Goal: Participate in discussion: Engage in conversation with other users on a specific topic

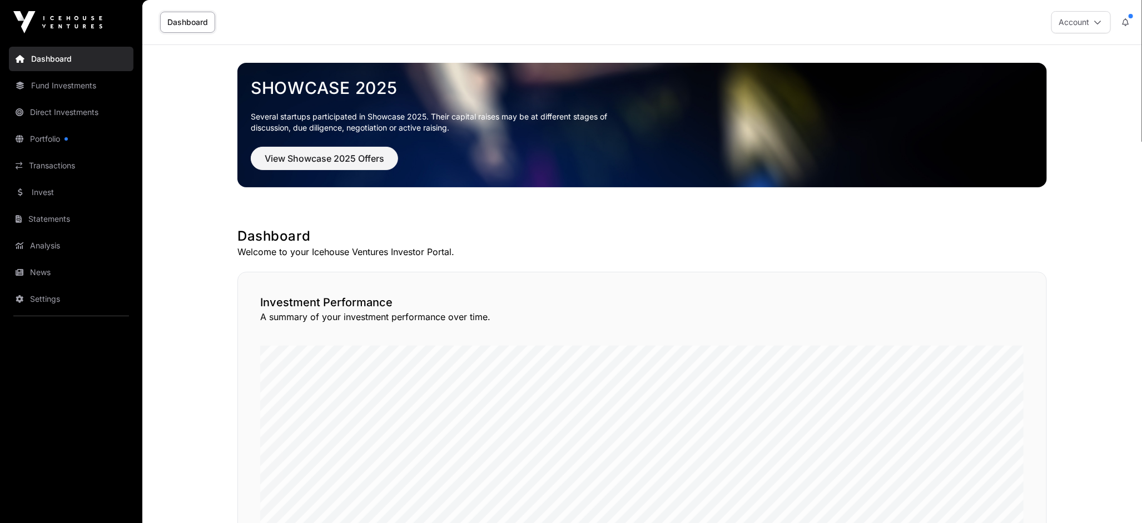
click at [1095, 28] on button "Account" at bounding box center [1080, 22] width 59 height 22
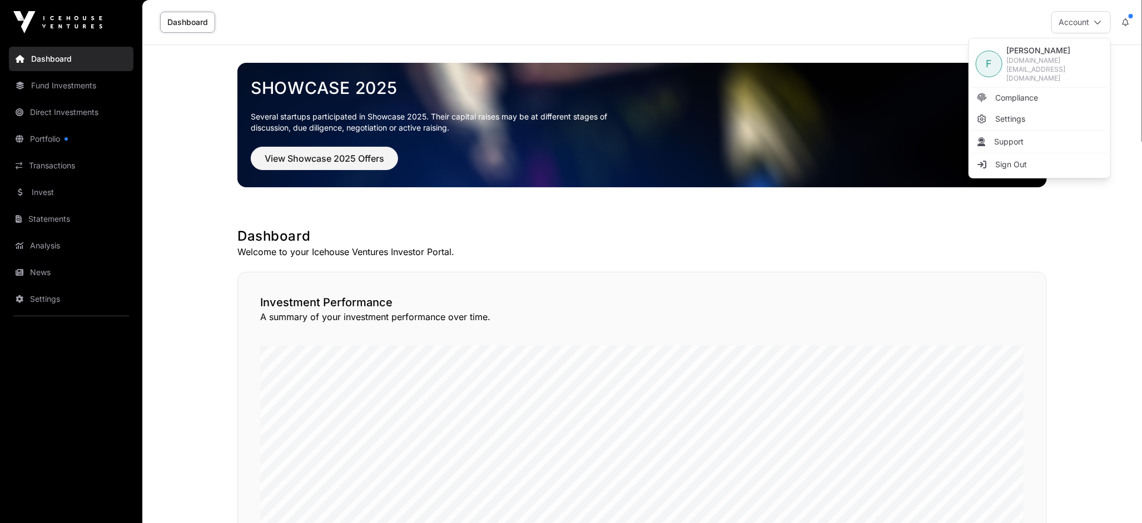
click at [62, 218] on link "Statements" at bounding box center [71, 219] width 125 height 24
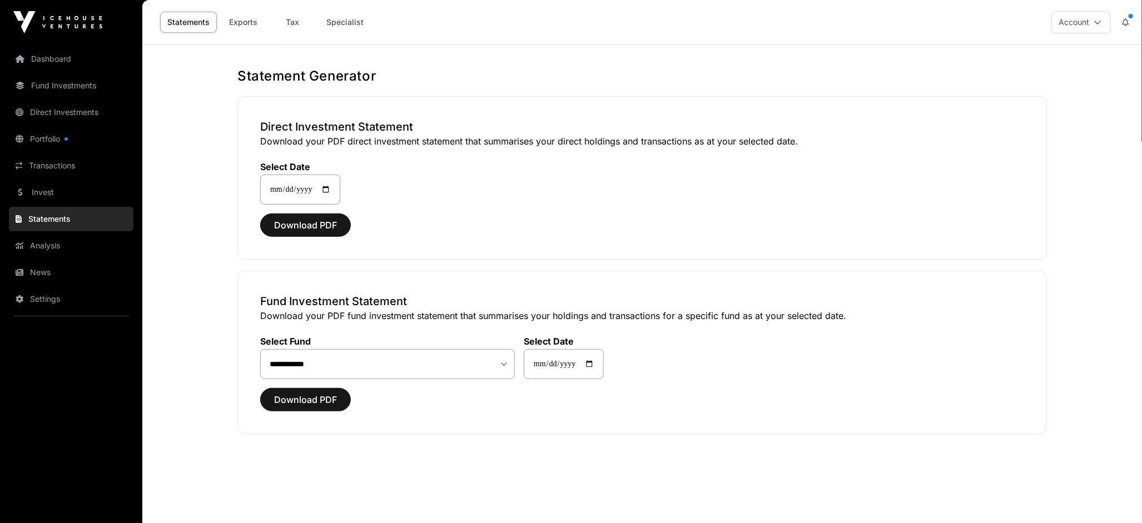
click at [66, 196] on link "Invest" at bounding box center [71, 192] width 125 height 24
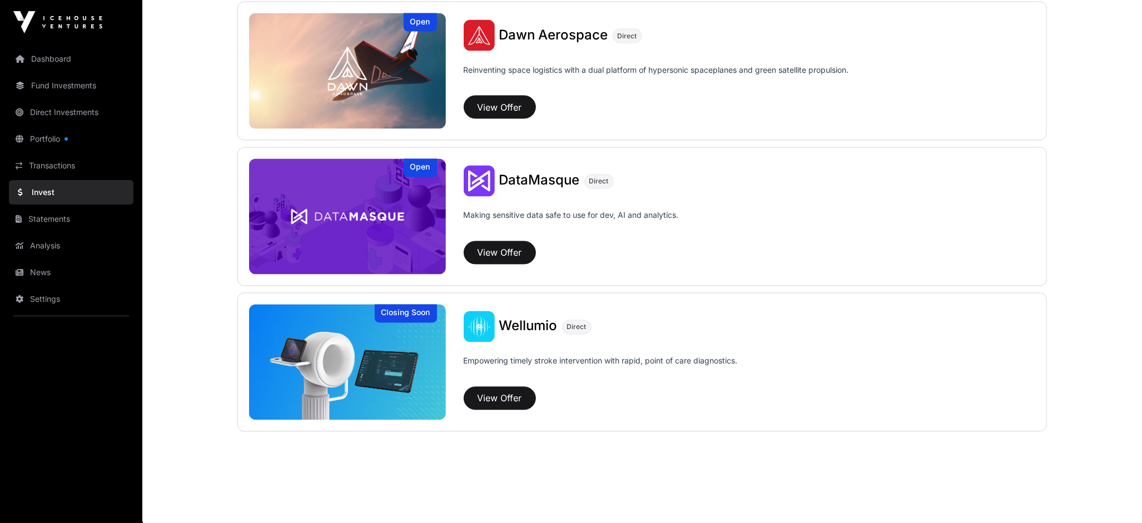
scroll to position [1164, 0]
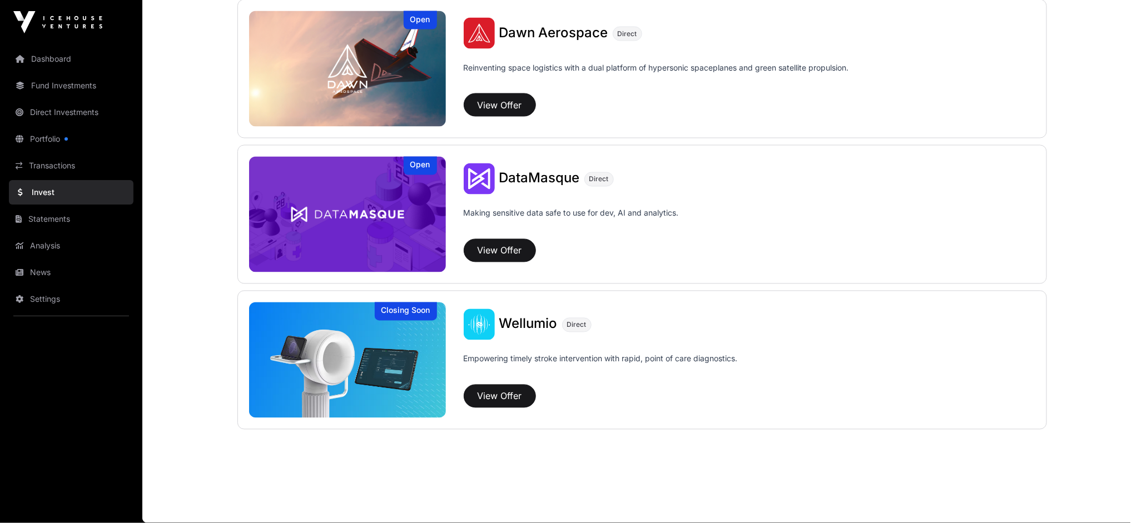
click at [387, 208] on img at bounding box center [347, 215] width 197 height 116
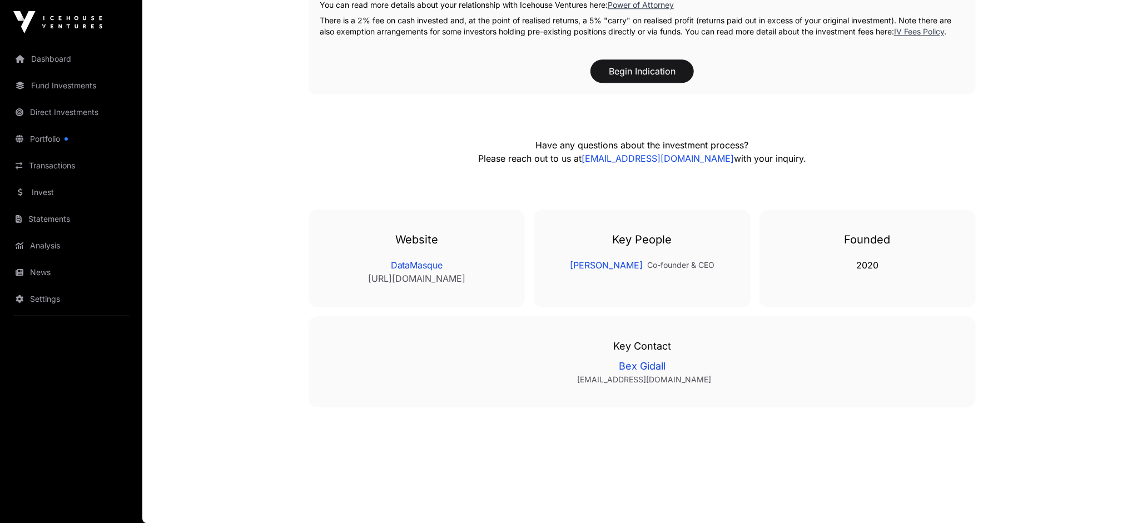
scroll to position [1881, 0]
click at [53, 260] on link "News" at bounding box center [71, 272] width 125 height 24
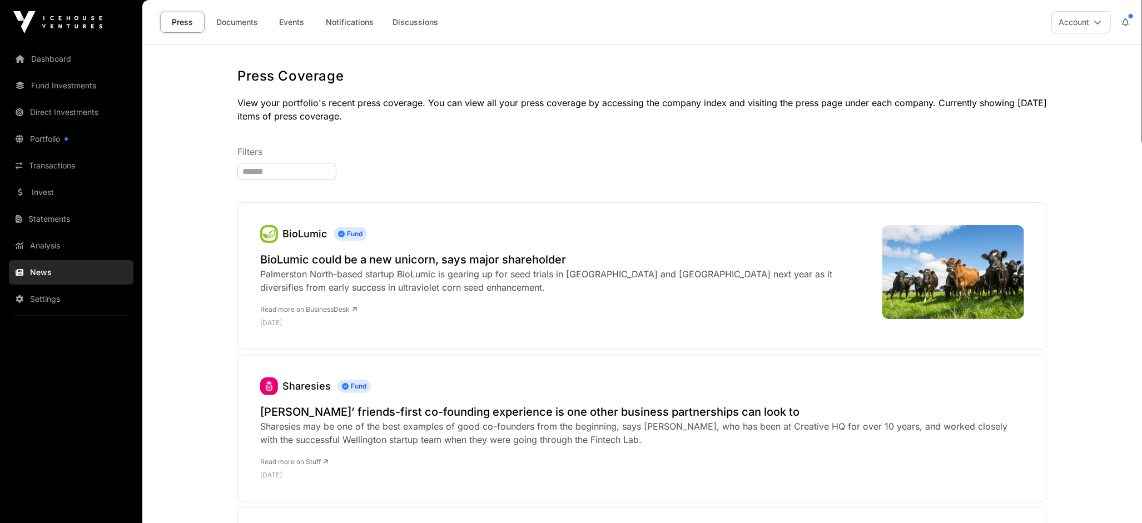
click at [59, 215] on link "Statements" at bounding box center [71, 219] width 125 height 24
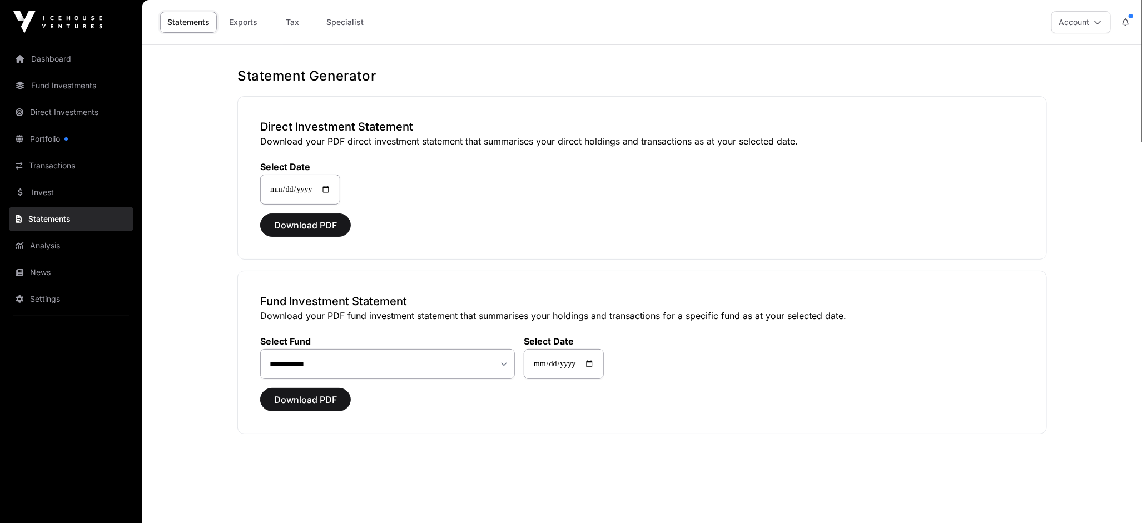
click at [59, 197] on link "Invest" at bounding box center [71, 192] width 125 height 24
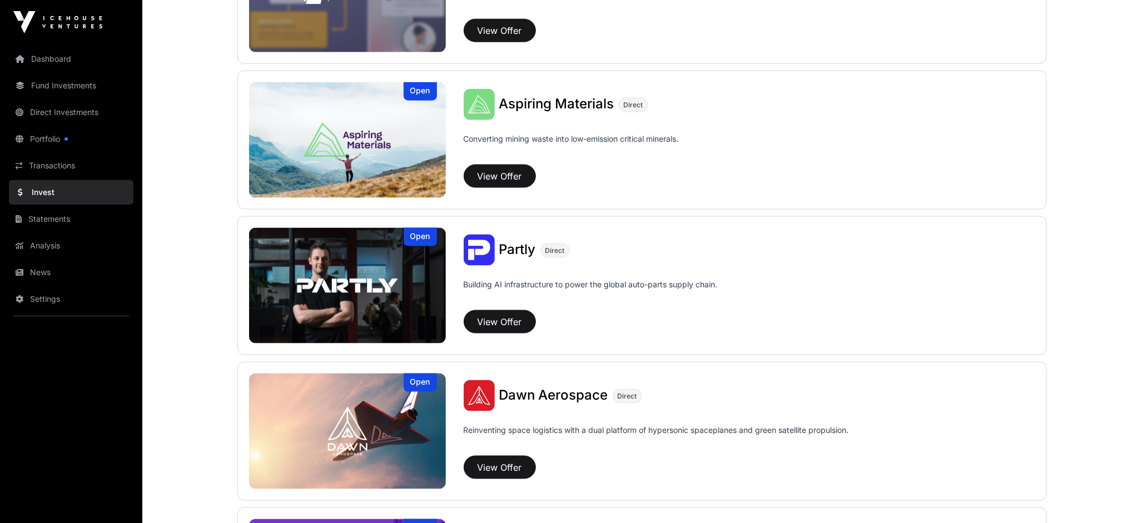
scroll to position [803, 0]
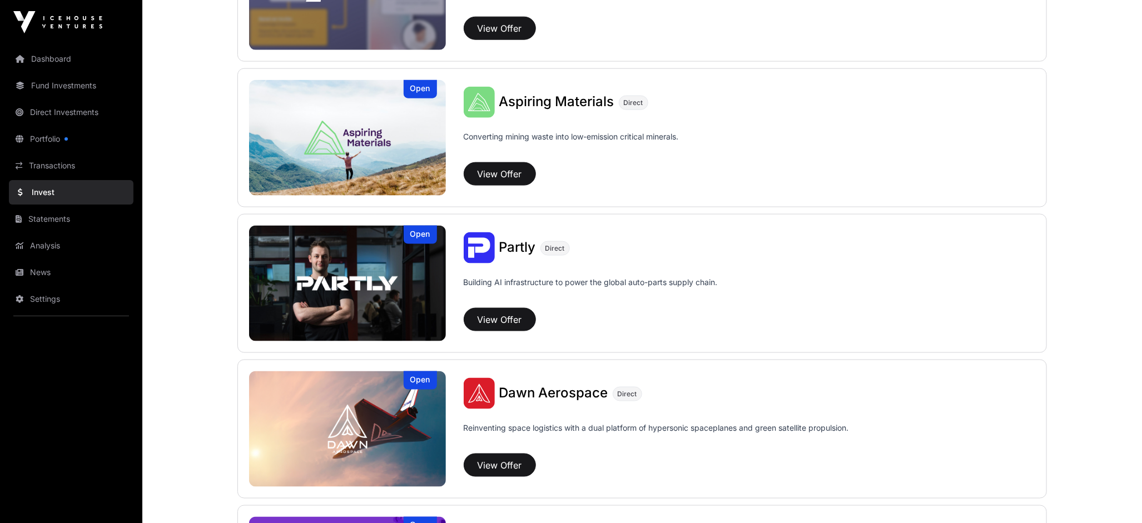
click at [362, 159] on img at bounding box center [347, 138] width 197 height 116
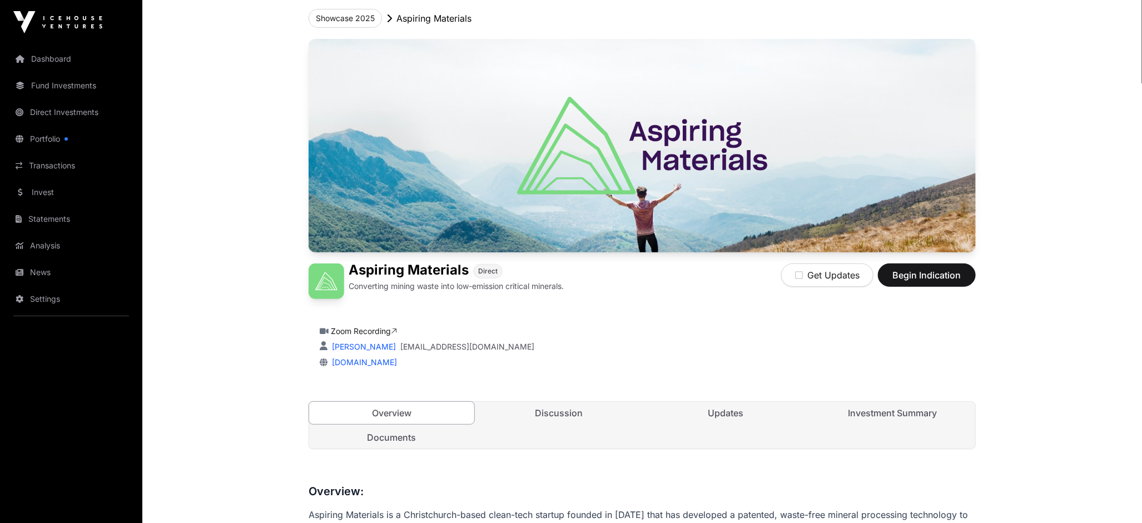
scroll to position [247, 0]
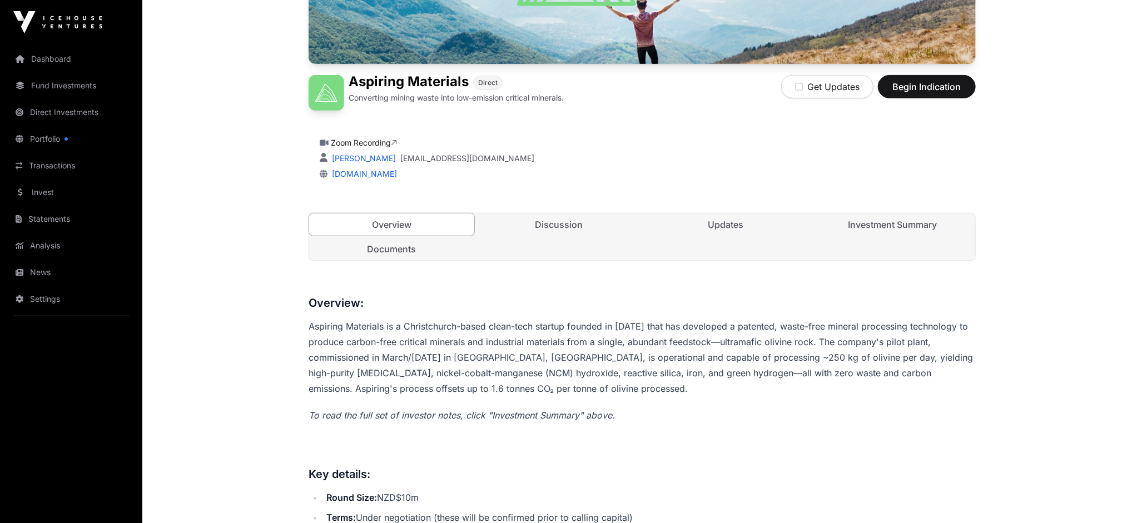
click at [573, 241] on nav "Overview Discussion Updates Investment Summary Documents" at bounding box center [642, 236] width 666 height 47
click at [574, 230] on link "Discussion" at bounding box center [558, 224] width 165 height 22
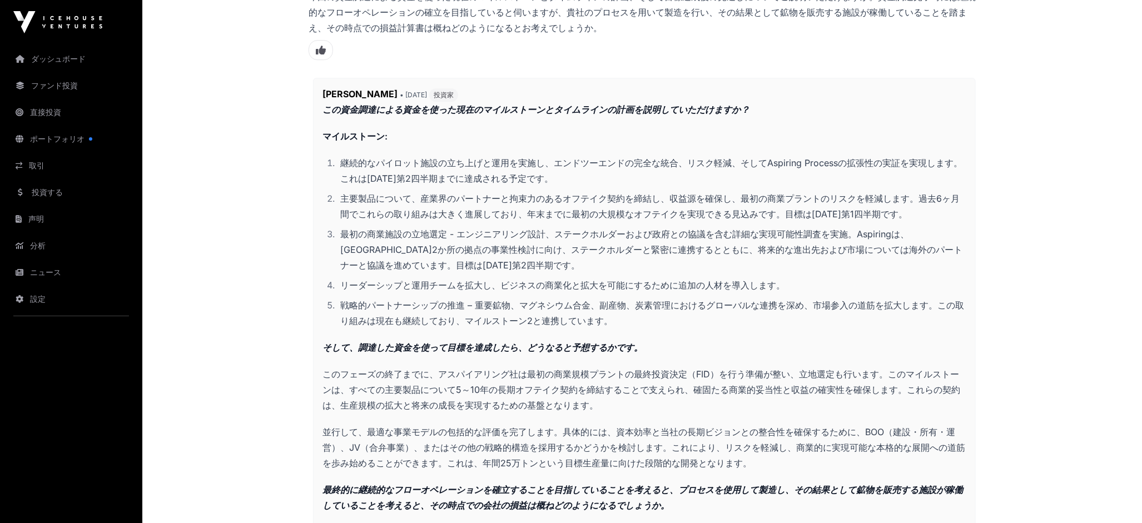
scroll to position [2100, 0]
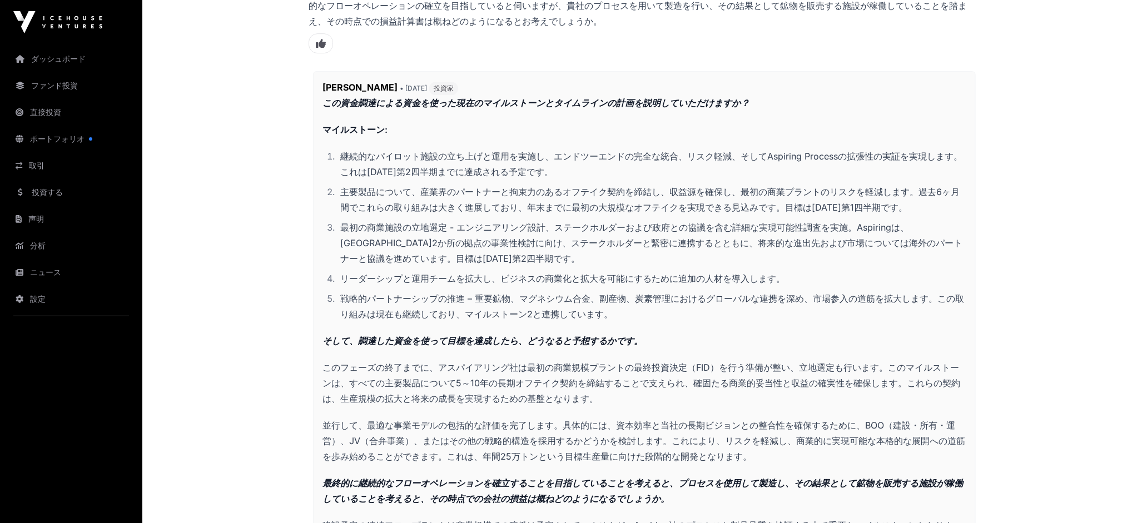
click at [664, 362] on font "このフェーズの終了までに、アスパイアリング社は最初の商業規模プラントの最終投資決定（FID）を行う準備が整い、立地選定も行います。このマイルストーンは、すべて…" at bounding box center [641, 383] width 638 height 42
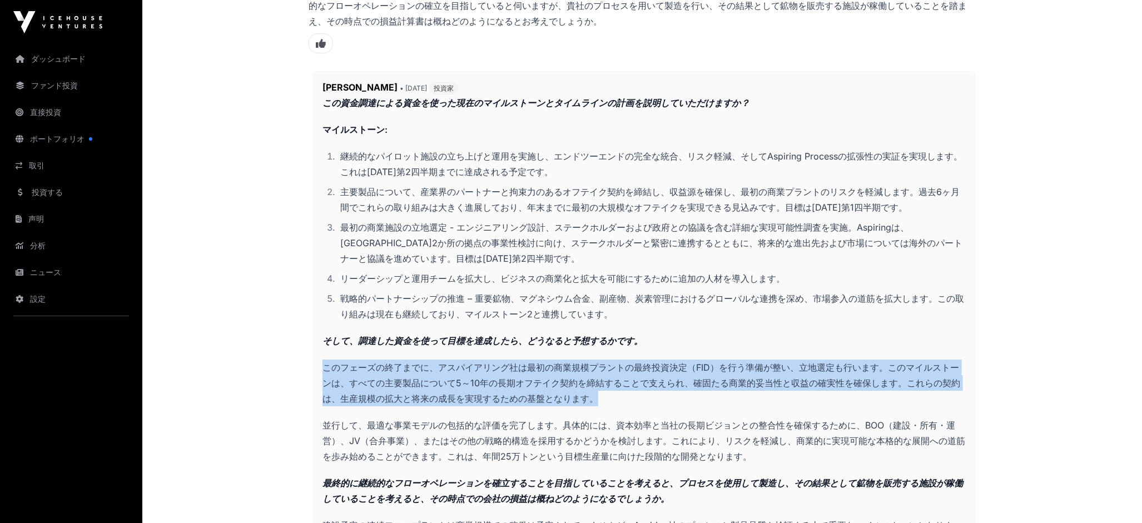
click at [664, 362] on font "このフェーズの終了までに、アスパイアリング社は最初の商業規模プラントの最終投資決定（FID）を行う準備が整い、立地選定も行います。このマイルストーンは、すべて…" at bounding box center [641, 383] width 638 height 42
click at [606, 360] on p "このフェーズの終了までに、アスパイアリング社は最初の商業規模プラントの最終投資決定（FID）を行う準備が整い、立地選定も行います。このマイルストーンは、すべて…" at bounding box center [644, 383] width 644 height 47
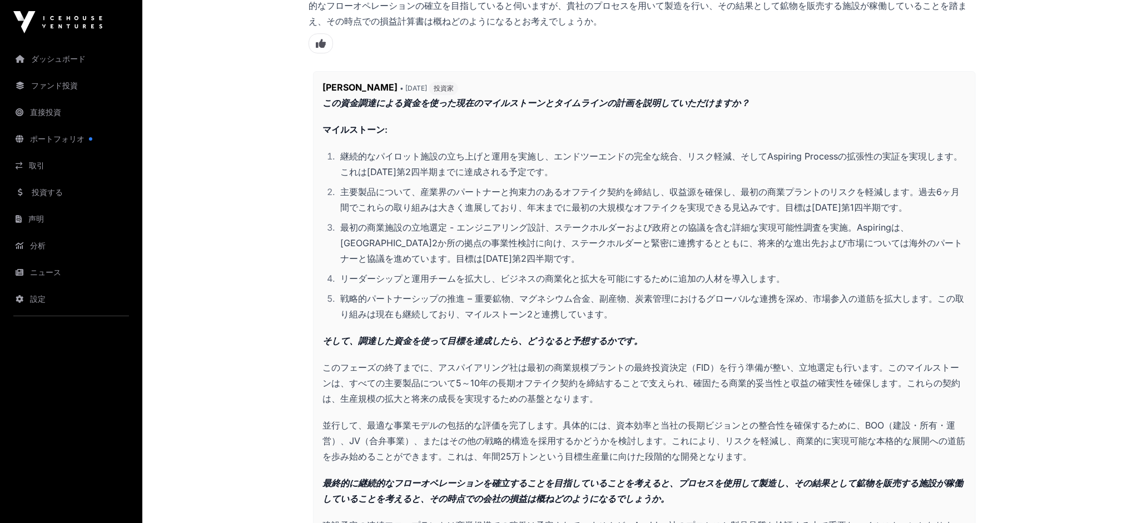
click at [613, 362] on font "このフェーズの終了までに、アスパイアリング社は最初の商業規模プラントの最終投資決定（FID）を行う準備が整い、立地選定も行います。このマイルストーンは、すべて…" at bounding box center [641, 383] width 638 height 42
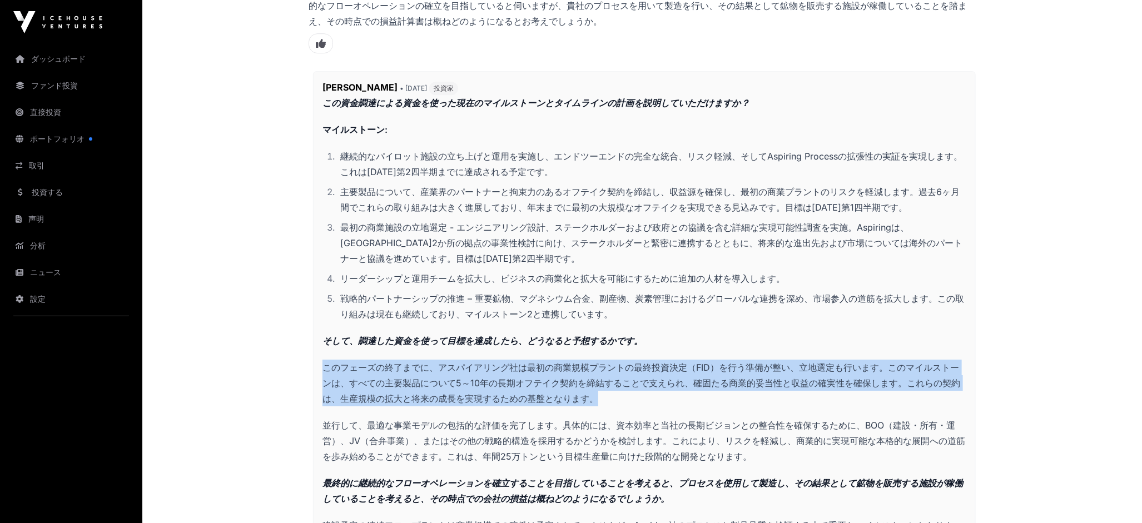
click at [613, 362] on font "このフェーズの終了までに、アスパイアリング社は最初の商業規模プラントの最終投資決定（FID）を行う準備が整い、立地選定も行います。このマイルストーンは、すべて…" at bounding box center [641, 383] width 638 height 42
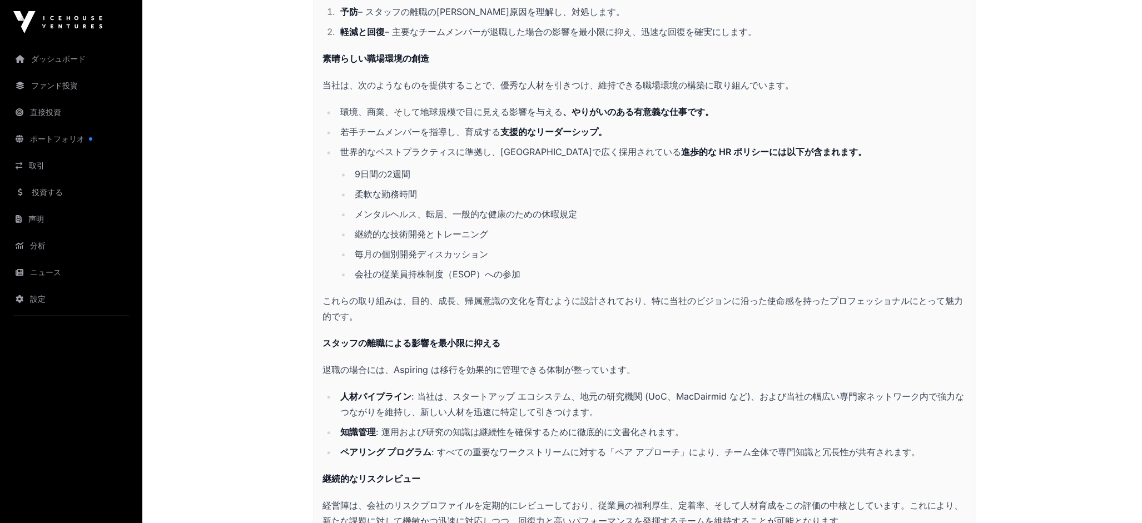
scroll to position [2558, 0]
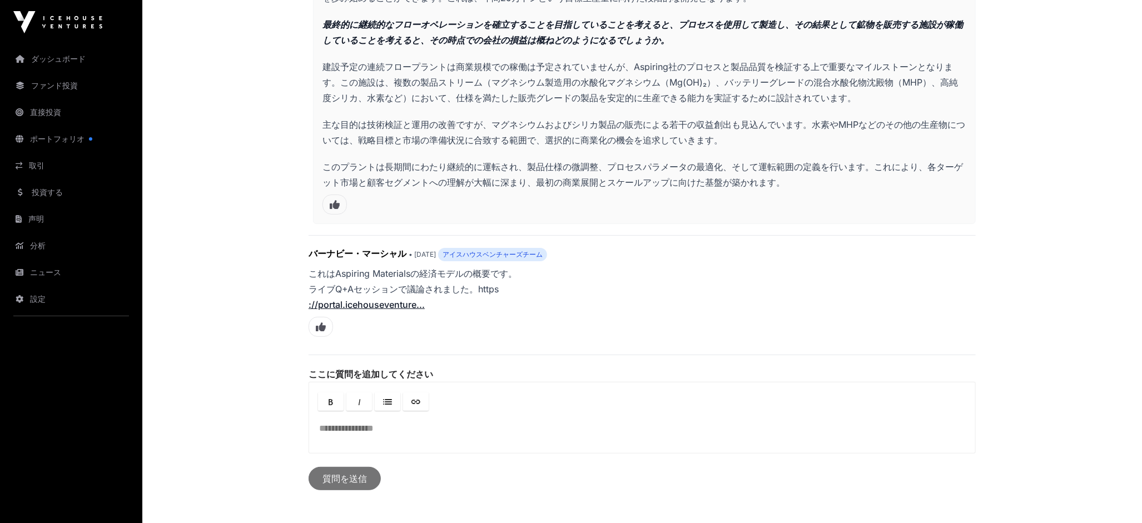
click at [406, 299] on font "://portal.icehouseventure..." at bounding box center [367, 304] width 116 height 11
